Goal: Task Accomplishment & Management: Complete application form

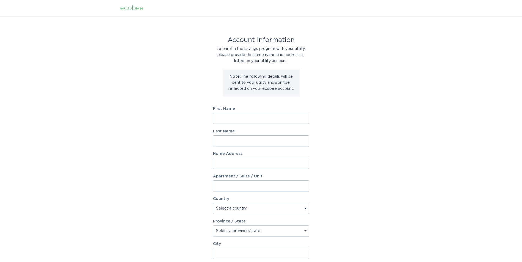
click at [244, 114] on input "First Name" at bounding box center [261, 118] width 96 height 11
type input "Darrell"
type input "Awe"
type input "2230 Blue Creek Road"
select select "US"
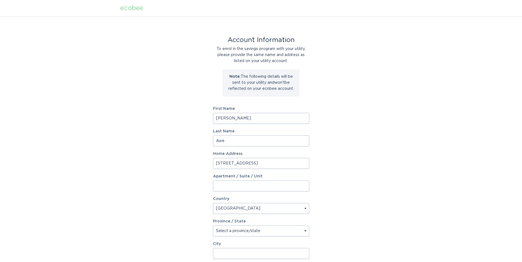
type input "Jacksonville"
type input "28540"
select select "NC"
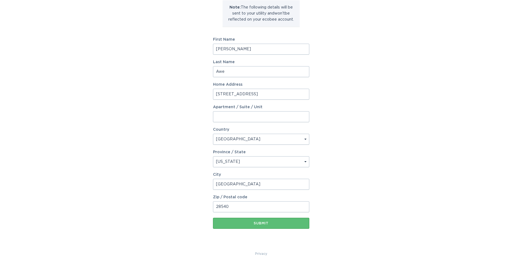
scroll to position [72, 0]
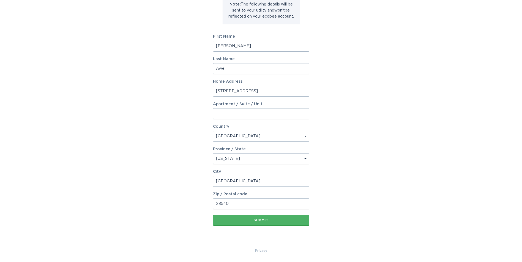
click at [261, 222] on div "Submit" at bounding box center [261, 220] width 91 height 3
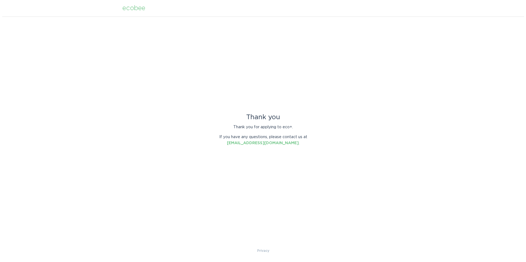
scroll to position [0, 0]
